Goal: Information Seeking & Learning: Check status

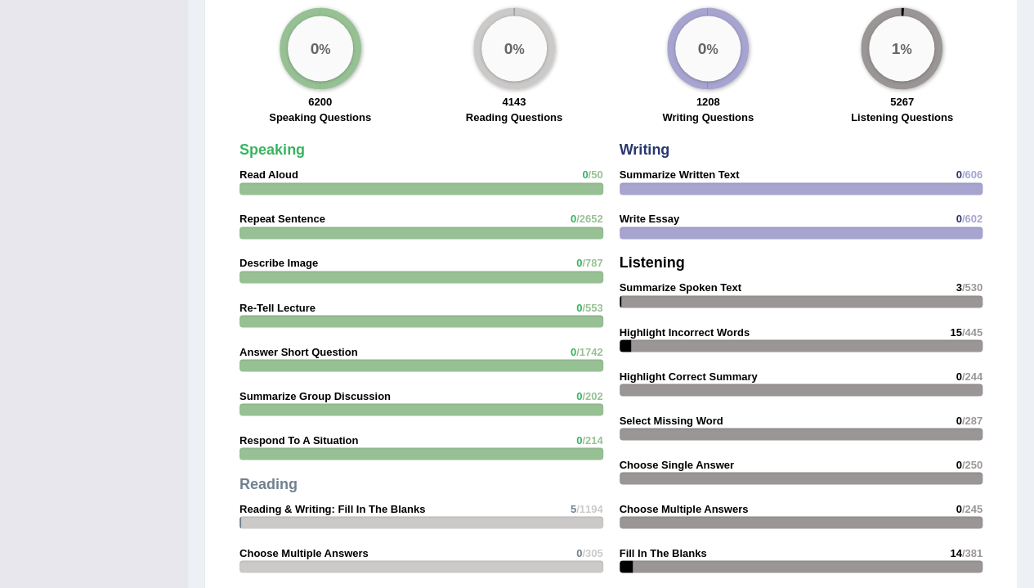
scroll to position [1802, 0]
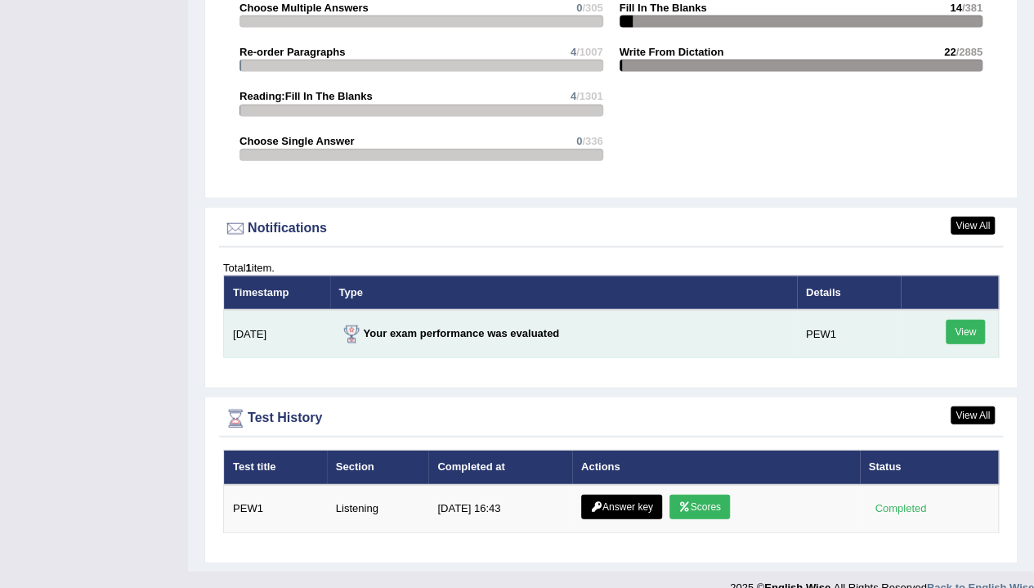
click at [958, 320] on link "View" at bounding box center [965, 332] width 39 height 25
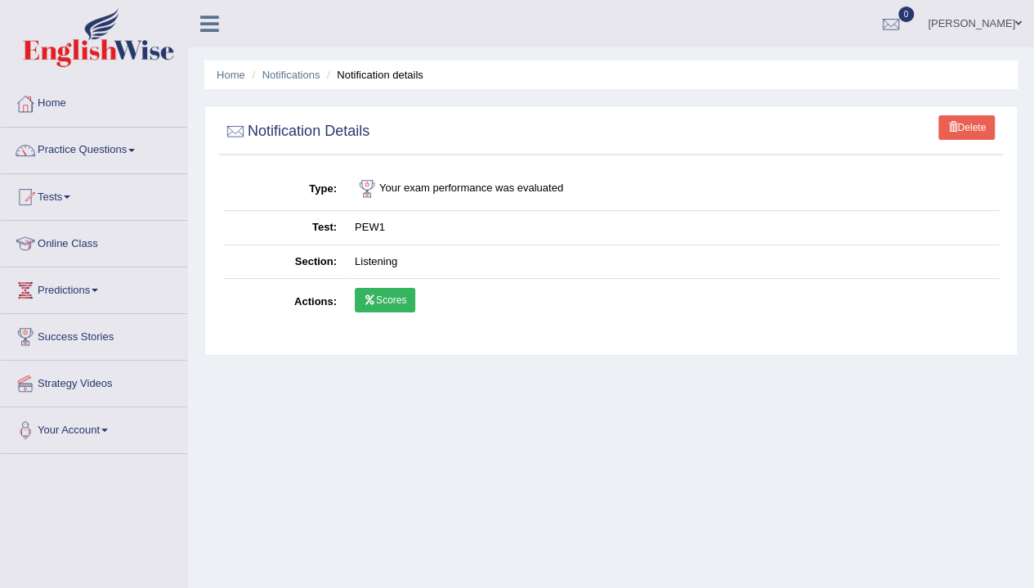
click at [375, 298] on link "Scores" at bounding box center [385, 300] width 60 height 25
click at [376, 190] on div at bounding box center [367, 189] width 25 height 25
click at [369, 194] on div at bounding box center [367, 189] width 25 height 25
click at [461, 198] on td "Your exam performance was evaluated" at bounding box center [672, 189] width 653 height 43
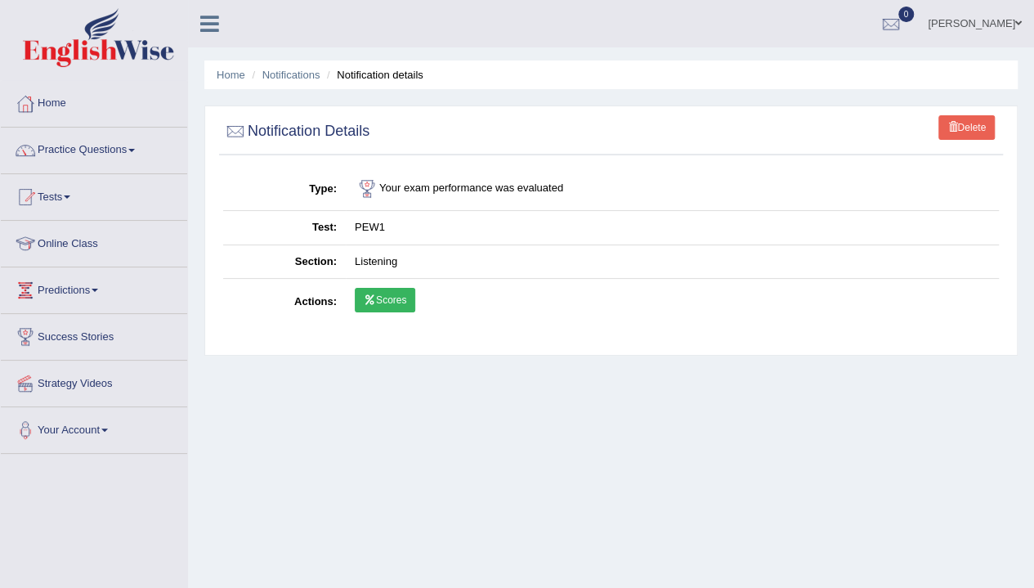
click at [372, 226] on td "PEW1" at bounding box center [672, 228] width 653 height 34
click at [368, 258] on td "Listening" at bounding box center [672, 261] width 653 height 34
click at [34, 97] on div at bounding box center [25, 104] width 25 height 25
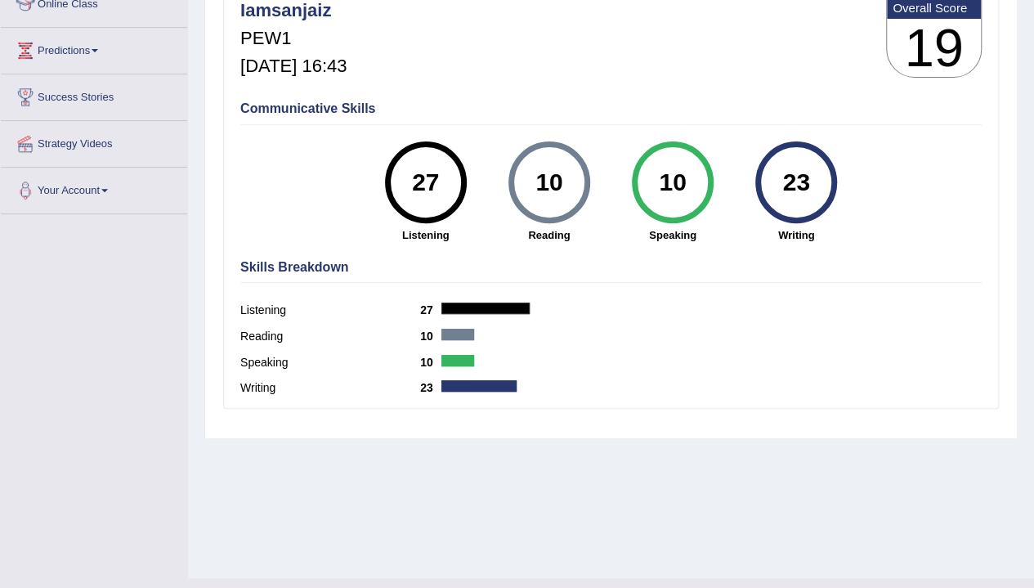
scroll to position [270, 0]
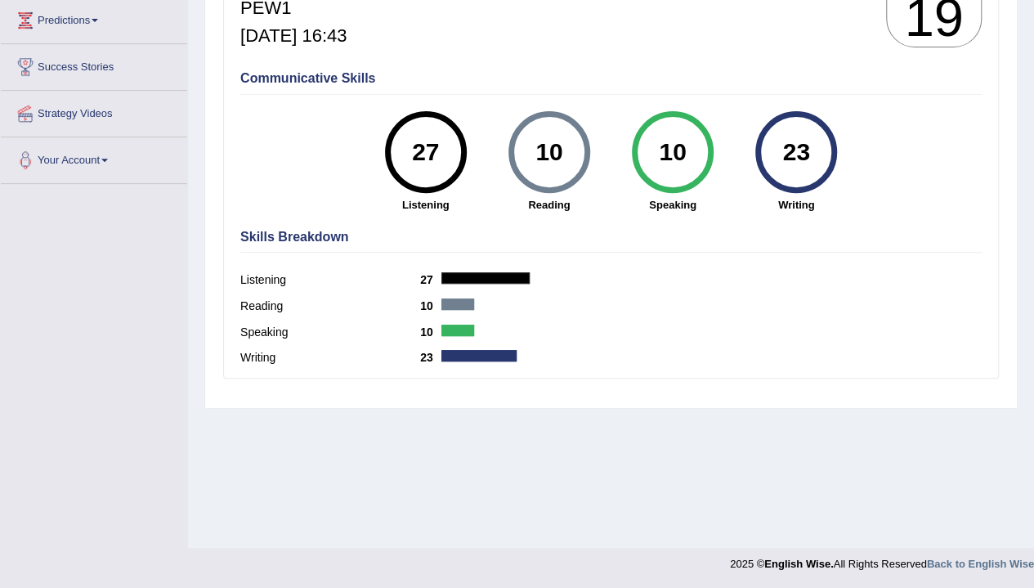
click at [305, 236] on h4 "Skills Breakdown" at bounding box center [611, 237] width 742 height 15
click at [361, 309] on label "Reading" at bounding box center [330, 306] width 180 height 17
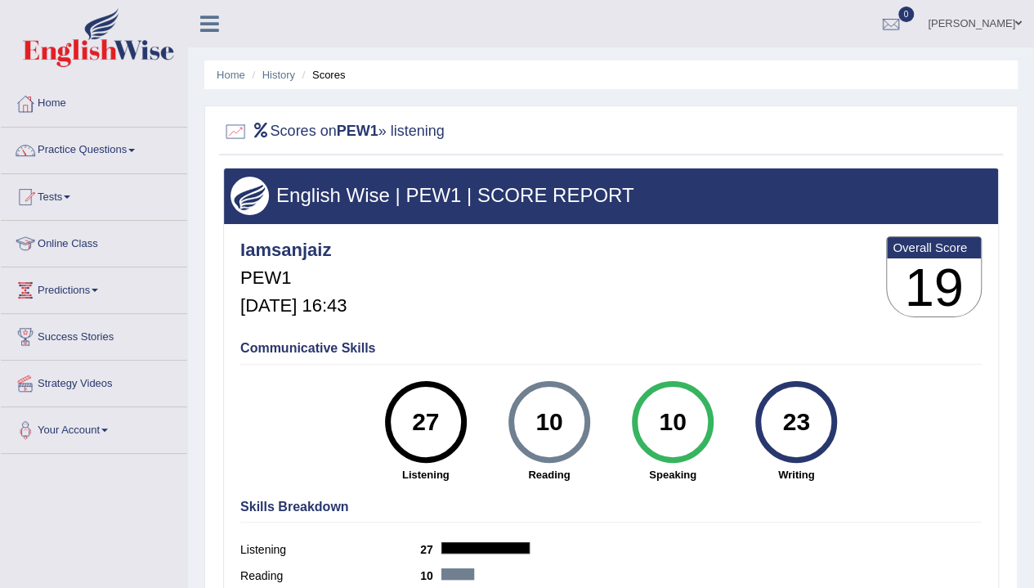
click at [330, 344] on h4 "Communicative Skills" at bounding box center [611, 348] width 742 height 15
click at [445, 261] on div "Iamsanjaiz PEW1 Oct 3, 2025, 16:43 Overall Score 19" at bounding box center [611, 280] width 750 height 97
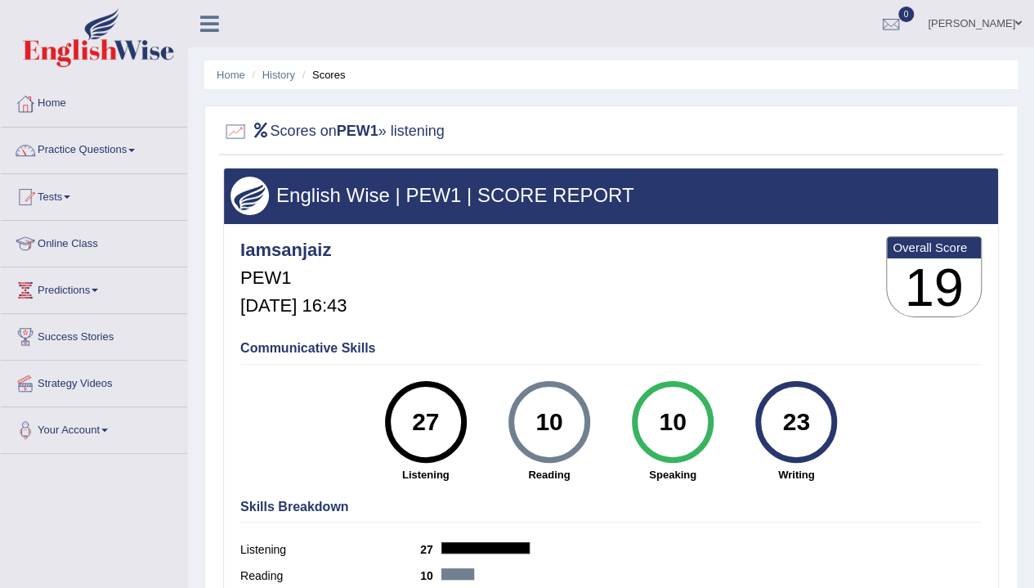
click at [440, 132] on h2 "Scores on PEW1 » listening" at bounding box center [334, 131] width 222 height 25
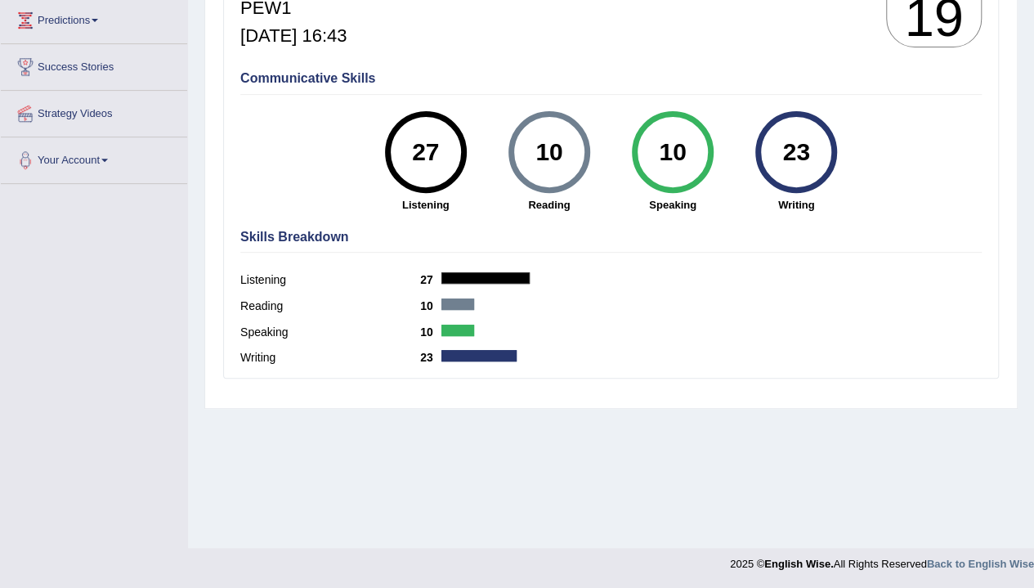
click at [506, 159] on div "10 Reading" at bounding box center [548, 161] width 123 height 101
click at [399, 190] on div "27 Listening" at bounding box center [425, 161] width 123 height 101
click at [416, 213] on div "Communicative Skills 27 Listening 10 Reading 10 Speaking 23 Writing" at bounding box center [611, 140] width 750 height 155
click at [330, 82] on h4 "Communicative Skills" at bounding box center [611, 78] width 742 height 15
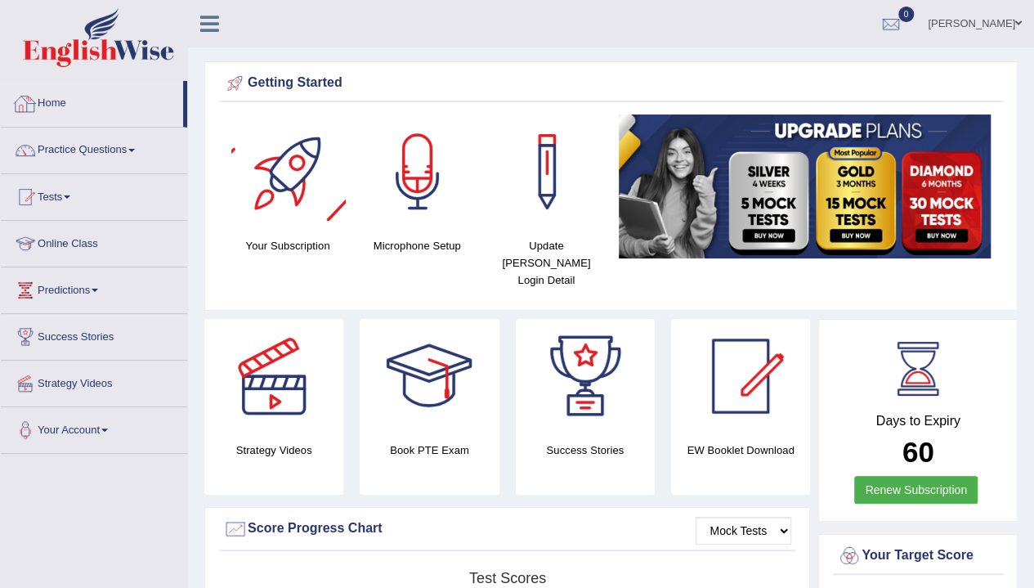
click at [43, 104] on link "Home" at bounding box center [92, 101] width 182 height 41
